Goal: Information Seeking & Learning: Learn about a topic

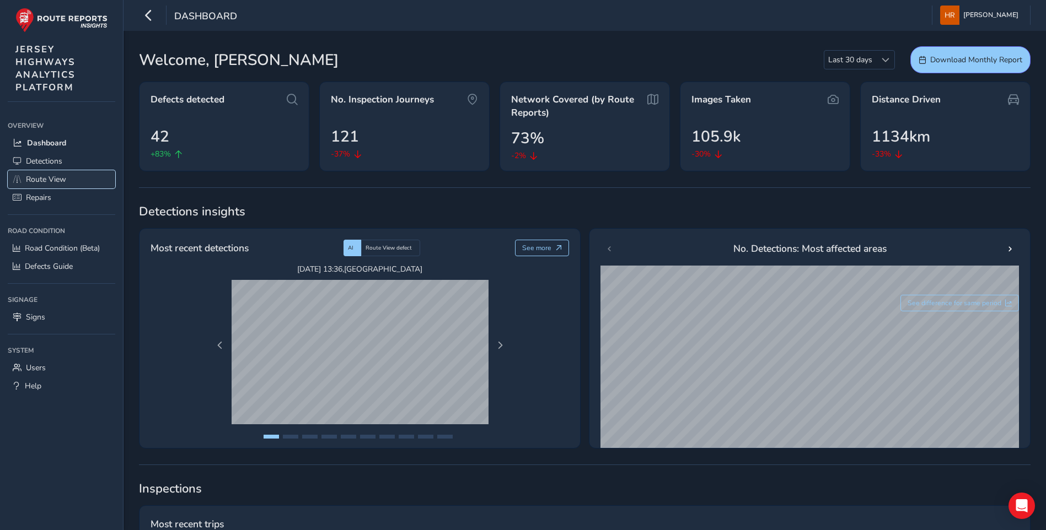
click at [66, 174] on span "Route View" at bounding box center [46, 179] width 40 height 10
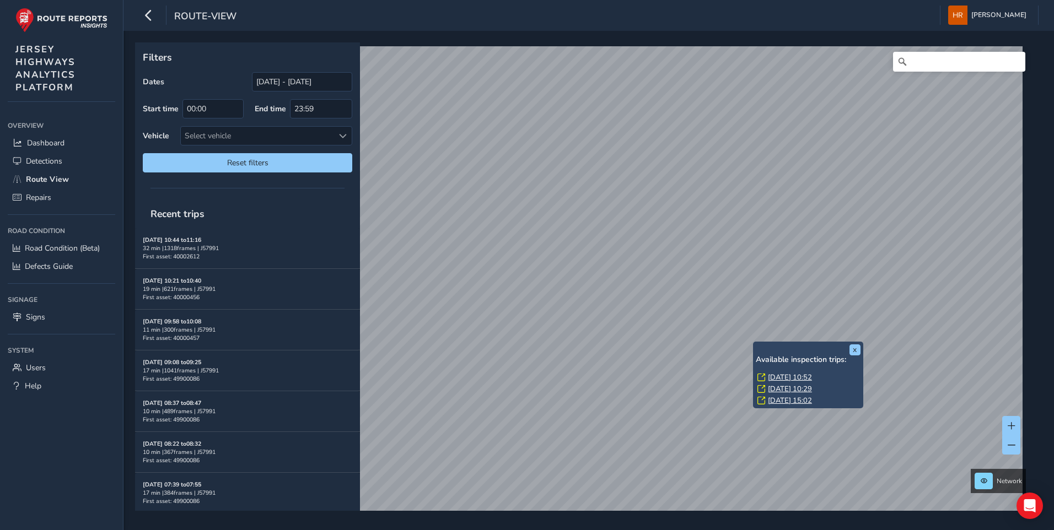
click at [788, 374] on link "[DATE] 10:52" at bounding box center [790, 378] width 44 height 10
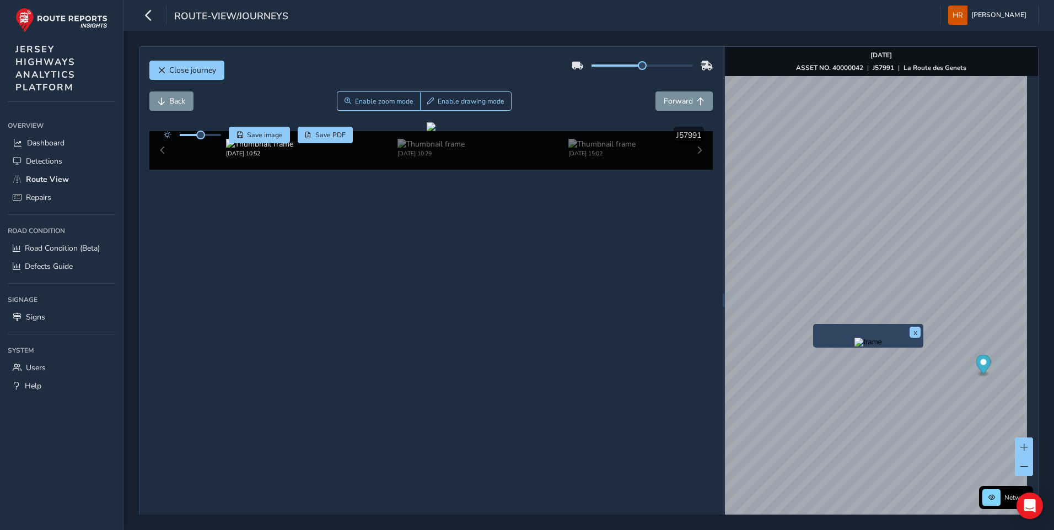
click at [855, 347] on img "Preview frame" at bounding box center [869, 342] width 28 height 9
click at [827, 341] on img "Preview frame" at bounding box center [841, 336] width 28 height 9
click at [819, 335] on img "Preview frame" at bounding box center [813, 330] width 28 height 9
